Goal: Transaction & Acquisition: Purchase product/service

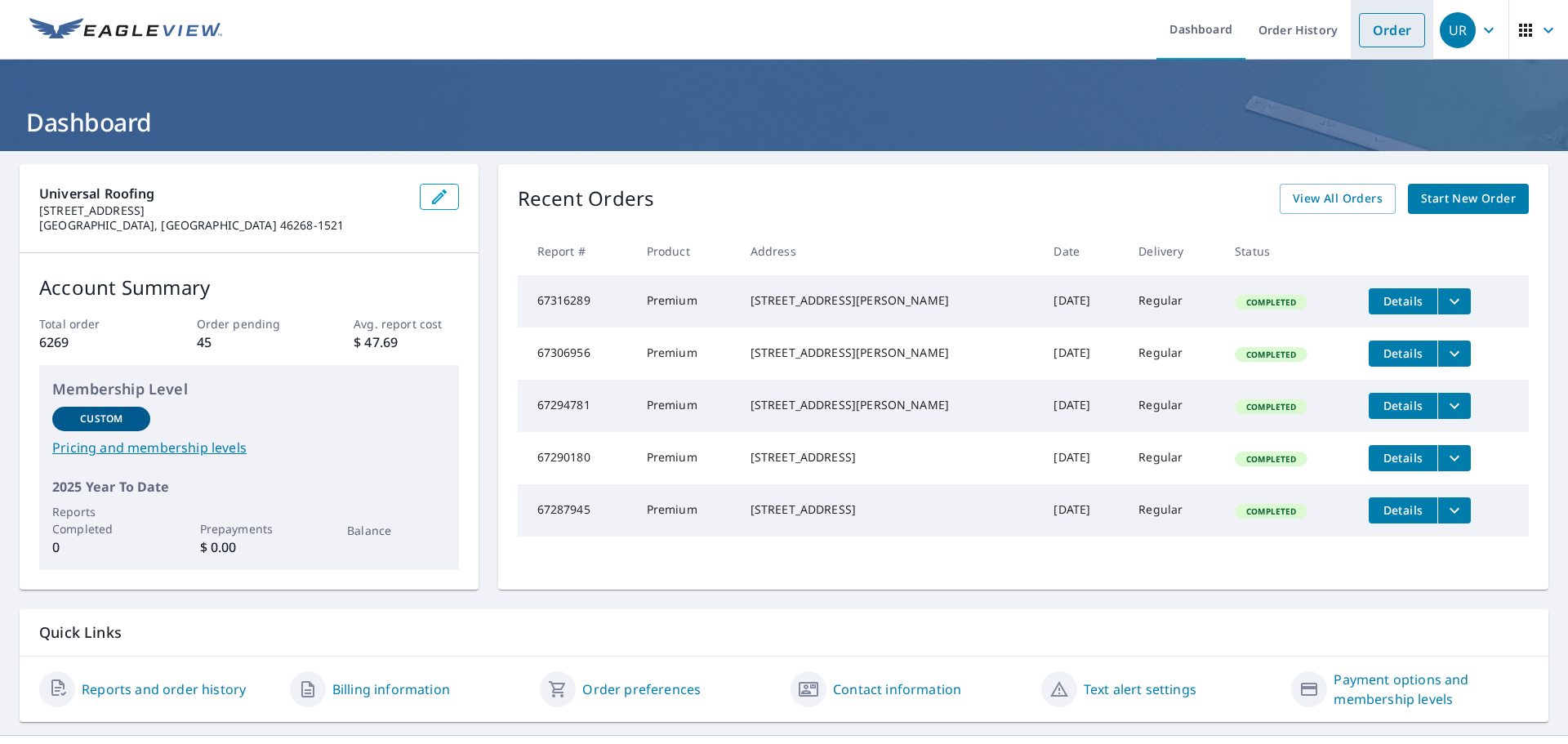
click at [1378, 37] on link "Order" at bounding box center [1392, 30] width 66 height 35
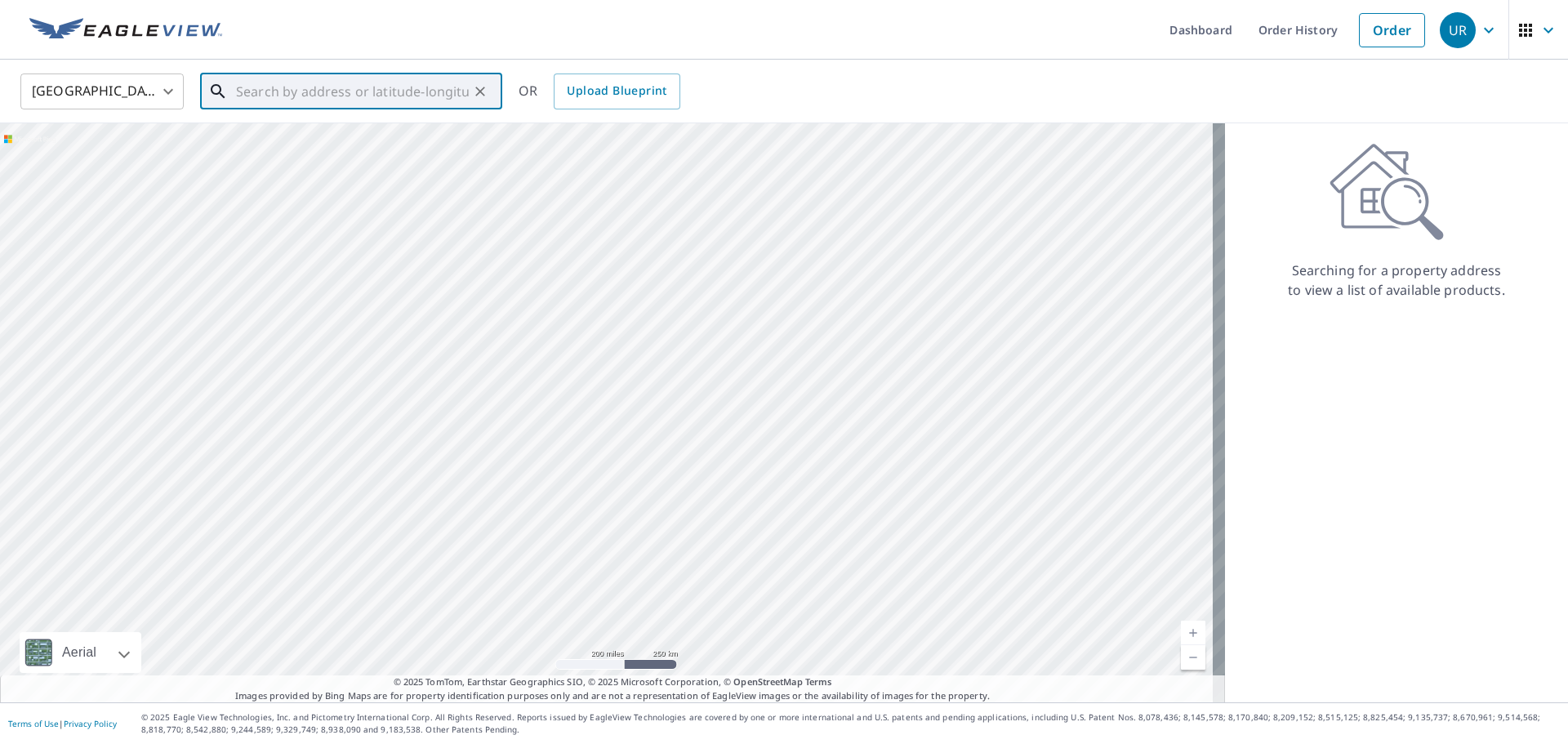
click at [297, 91] on input "text" at bounding box center [352, 91] width 232 height 45
click at [299, 151] on p "[GEOGRAPHIC_DATA], IN 46240" at bounding box center [360, 157] width 256 height 16
type input "[STREET_ADDRESS]"
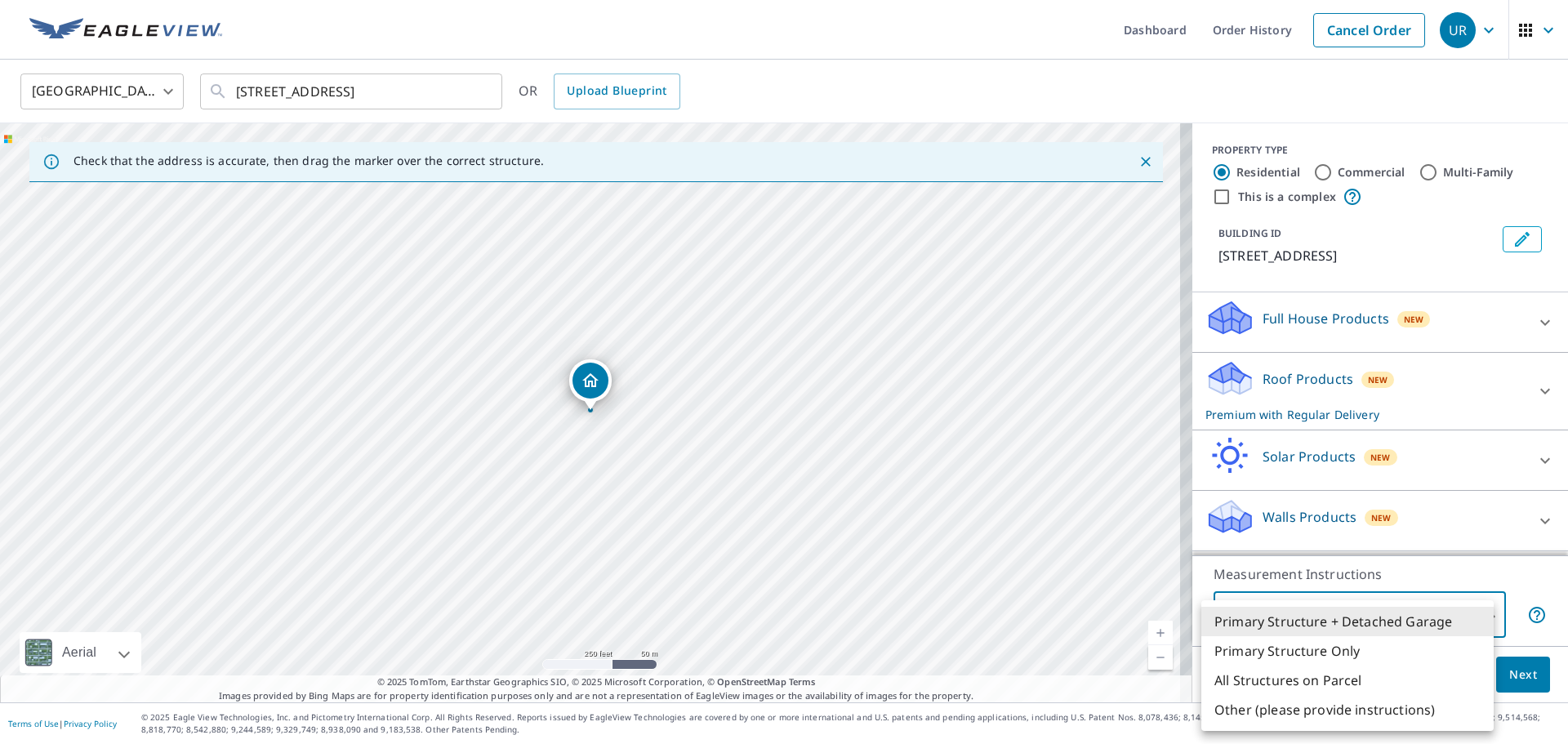
click at [1482, 620] on body "UR UR Dashboard Order History Cancel Order UR [GEOGRAPHIC_DATA] [GEOGRAPHIC_DAT…" at bounding box center [784, 372] width 1568 height 744
click at [1324, 661] on li "Primary Structure Only" at bounding box center [1347, 651] width 293 height 30
type input "2"
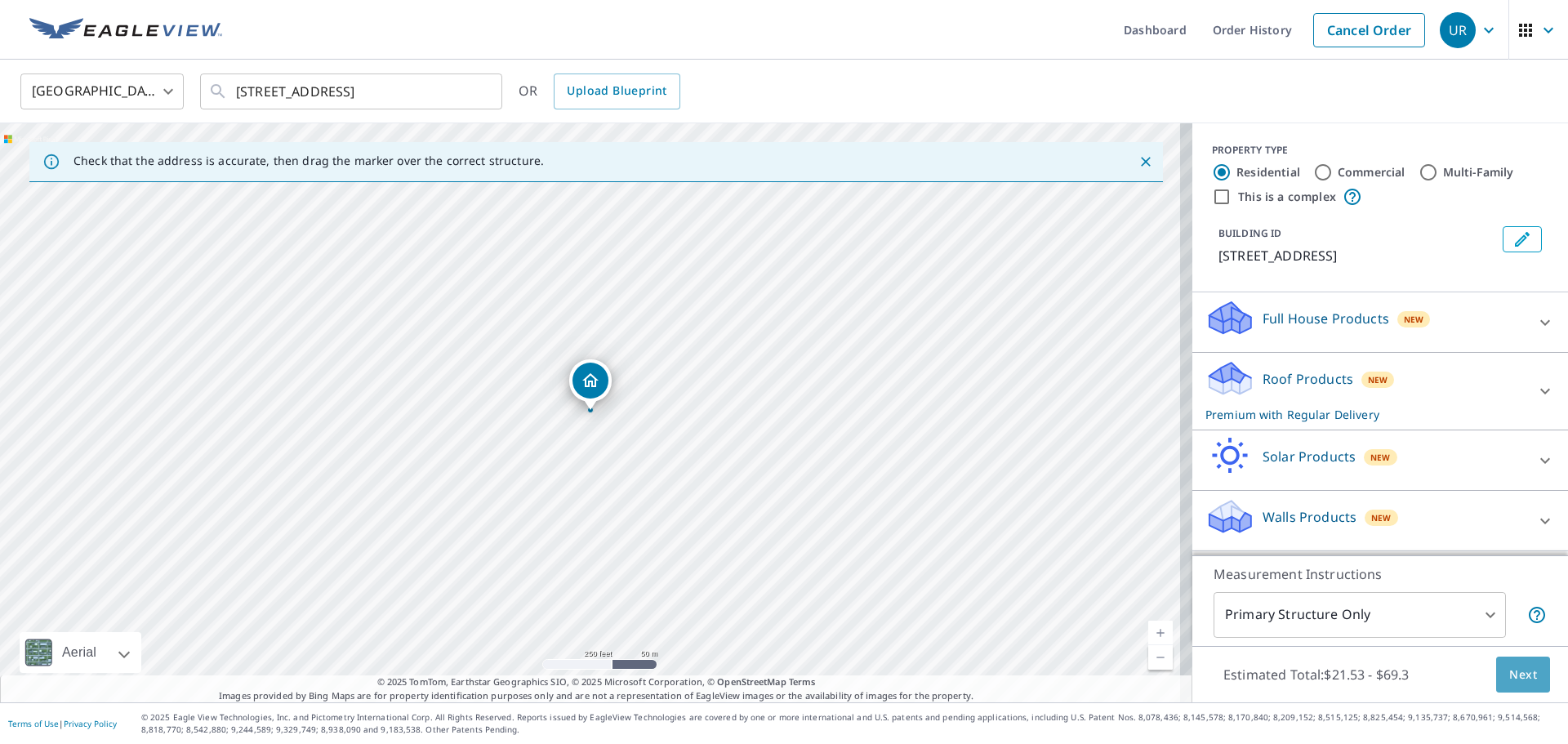
click at [1515, 677] on span "Next" at bounding box center [1523, 675] width 28 height 21
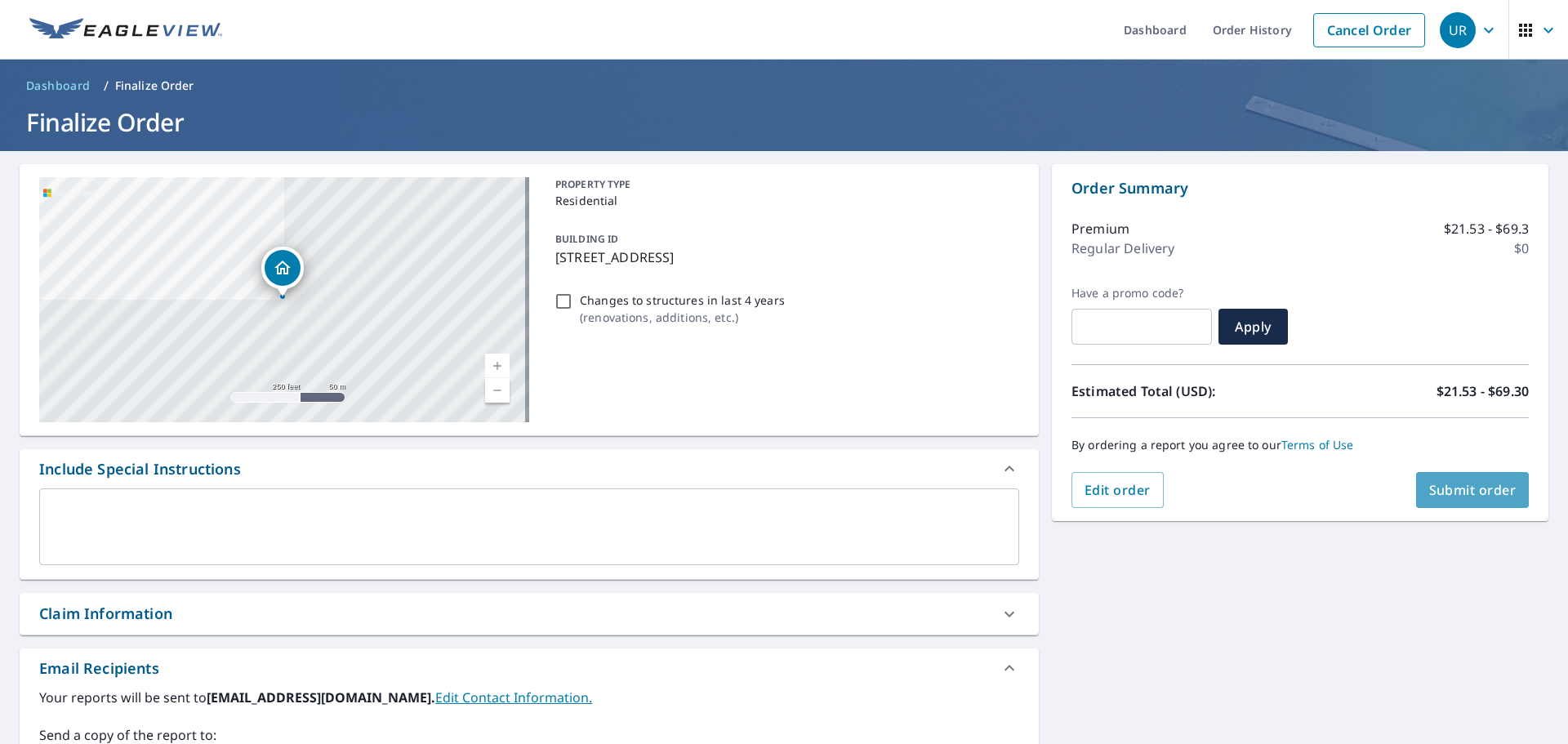
click at [1454, 485] on span "Submit order" at bounding box center [1472, 490] width 87 height 18
checkbox input "true"
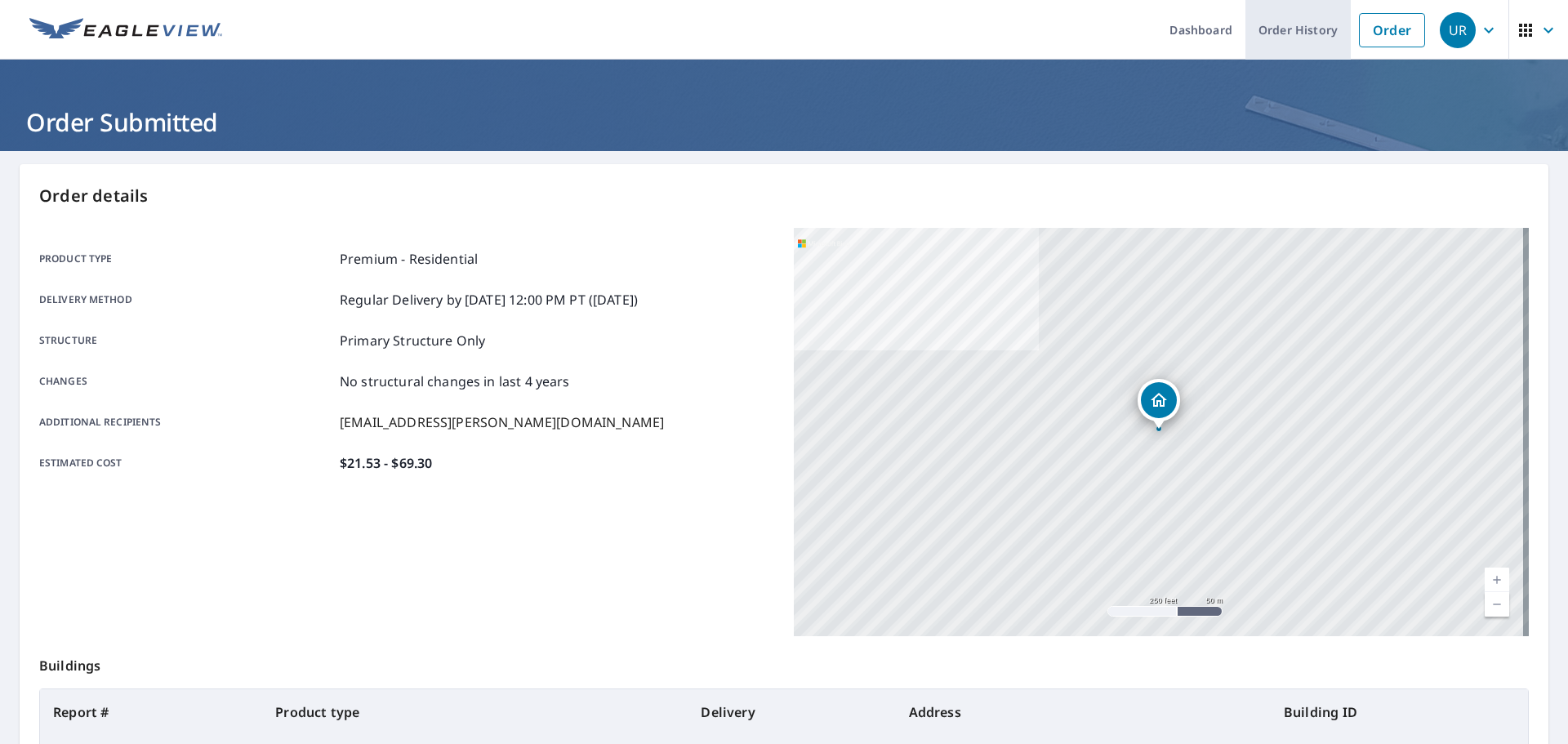
click at [1280, 22] on link "Order History" at bounding box center [1298, 30] width 105 height 59
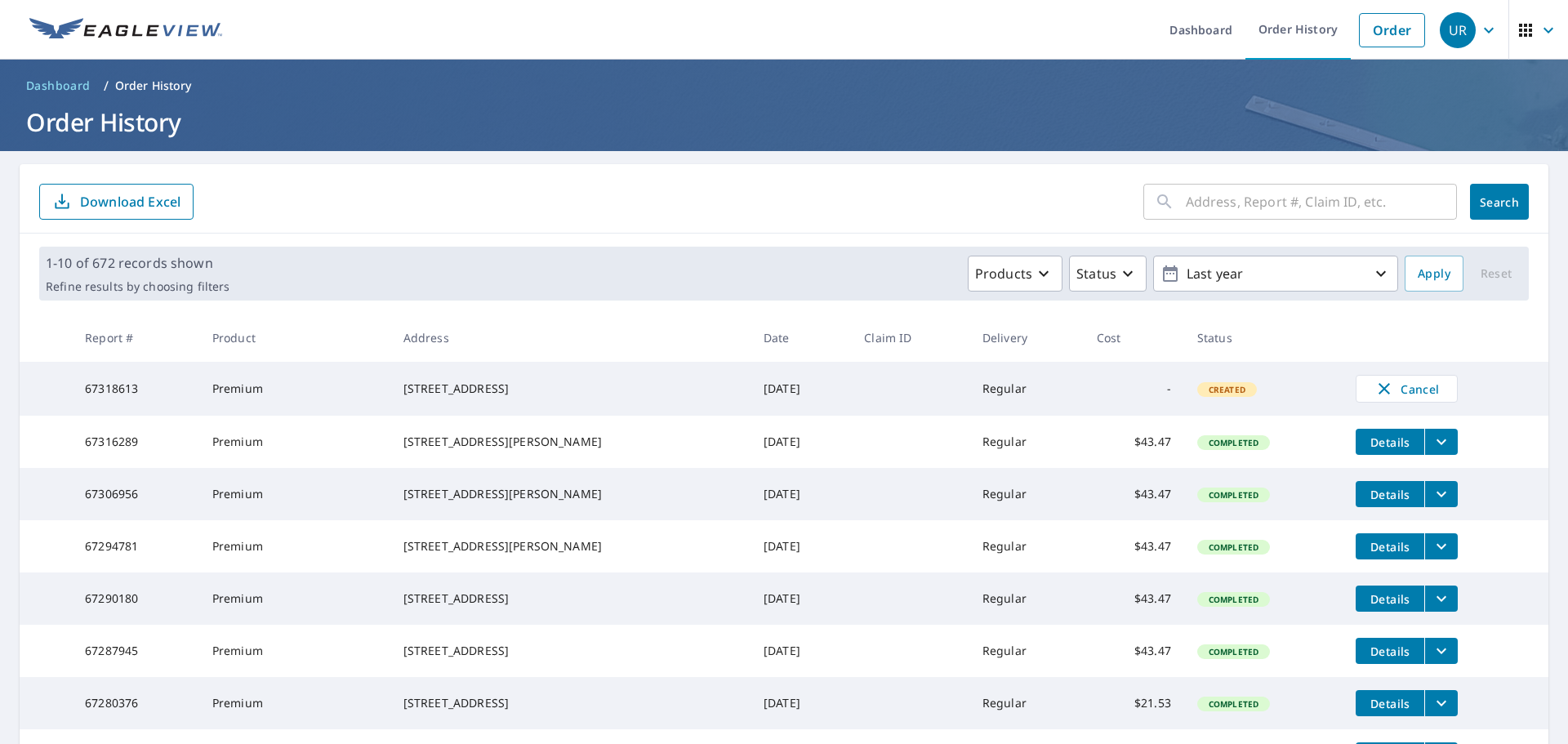
scroll to position [57, 0]
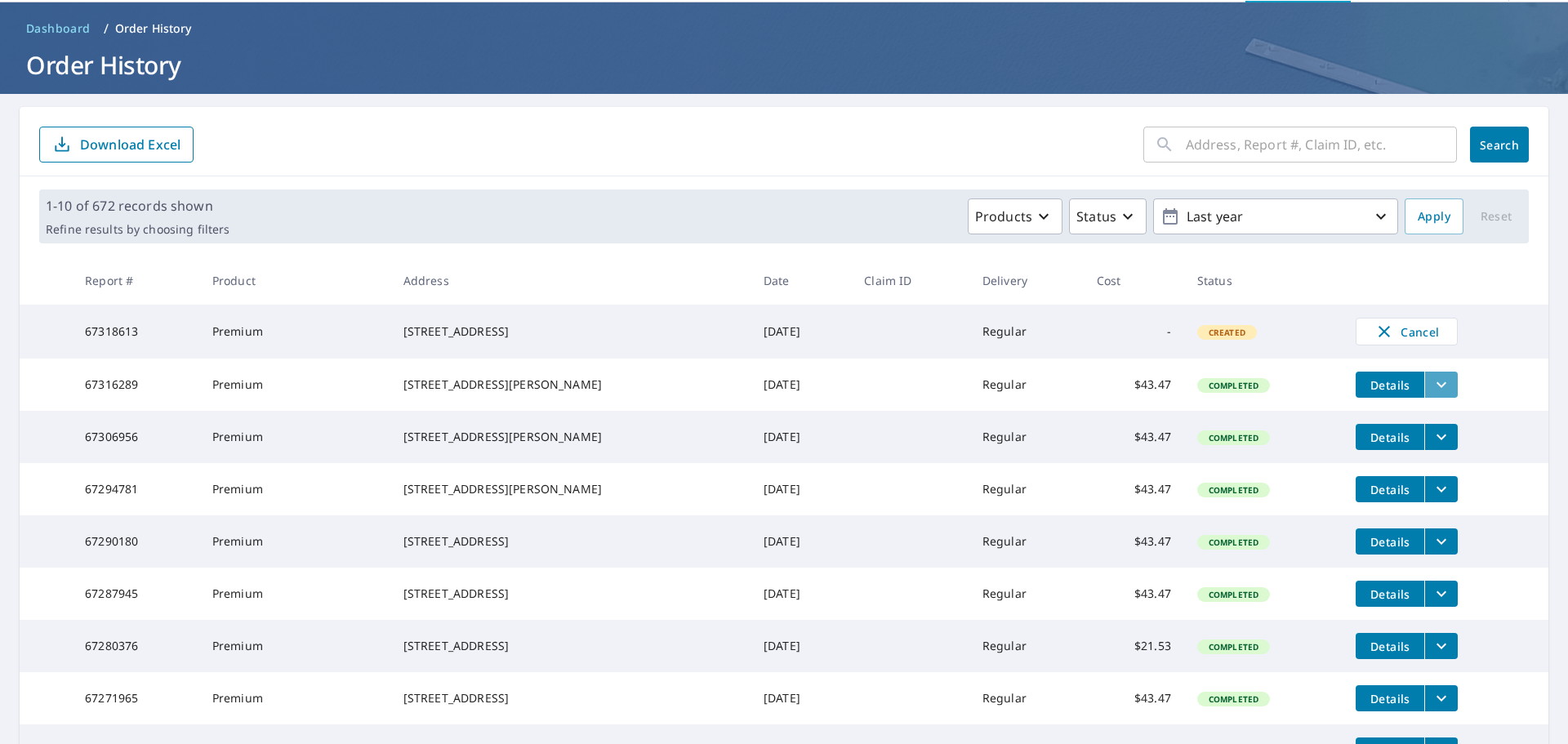
click at [1432, 396] on button "filesDropdownBtn-67316289" at bounding box center [1440, 385] width 34 height 26
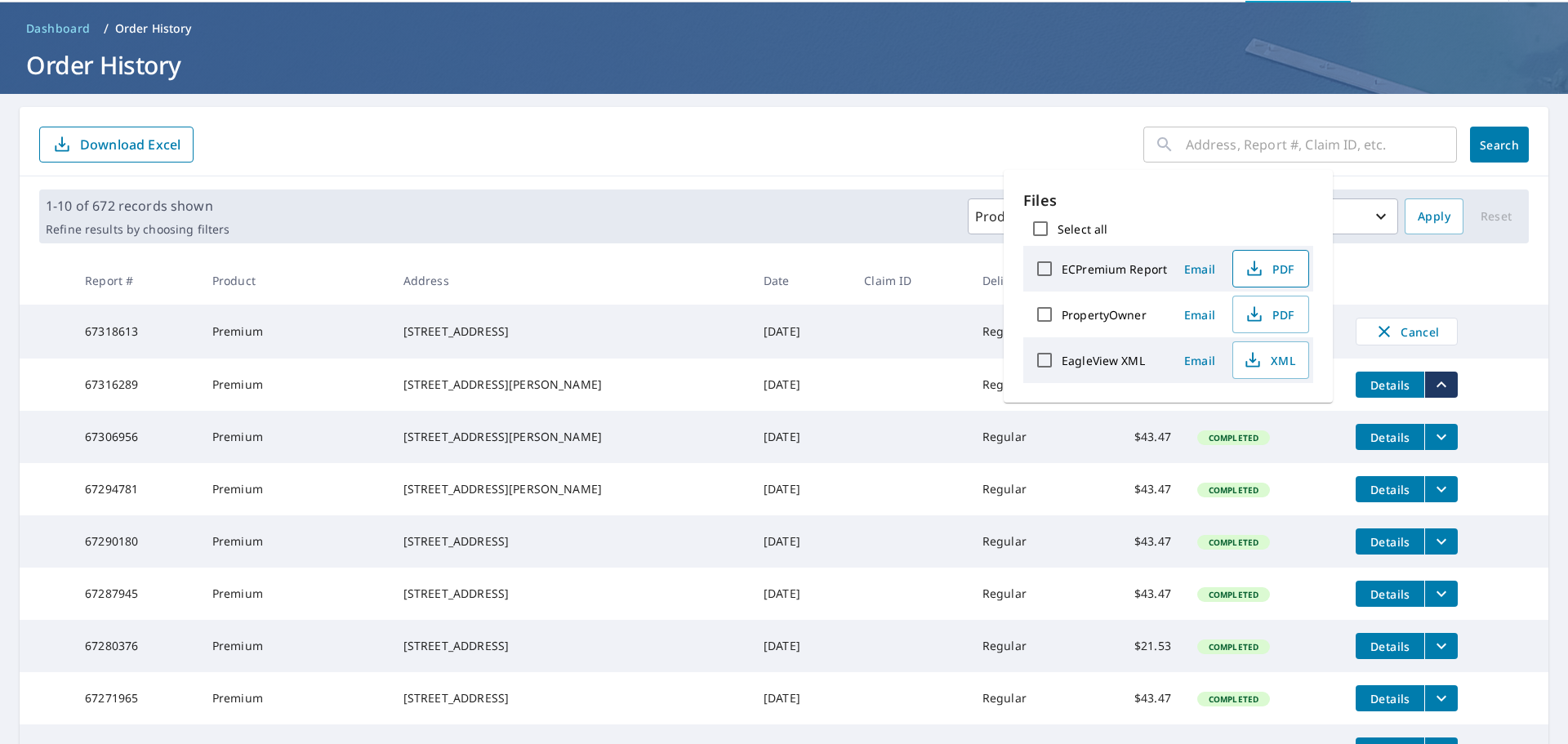
click at [1286, 274] on span "PDF" at bounding box center [1268, 269] width 52 height 20
click at [1273, 316] on span "PDF" at bounding box center [1268, 315] width 52 height 20
click at [1277, 359] on span "XML" at bounding box center [1268, 360] width 52 height 20
